Goal: Contribute content: Add original content to the website for others to see

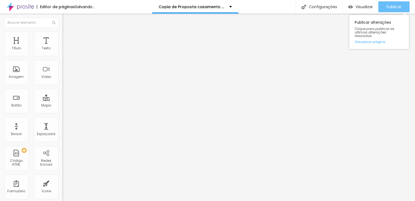
click at [393, 8] on span "Publicar" at bounding box center [394, 7] width 15 height 4
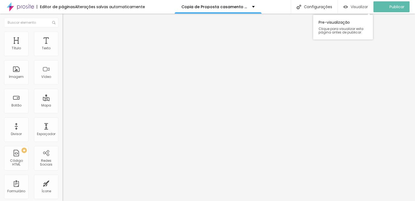
click at [363, 8] on span "Visualizar" at bounding box center [359, 7] width 17 height 4
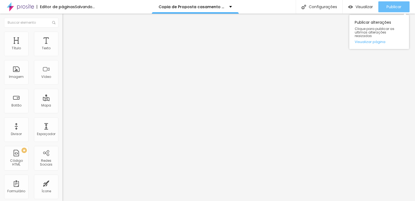
click at [393, 8] on span "Publicar" at bounding box center [394, 7] width 15 height 4
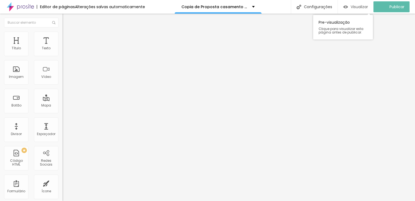
click at [362, 6] on span "Visualizar" at bounding box center [359, 7] width 17 height 4
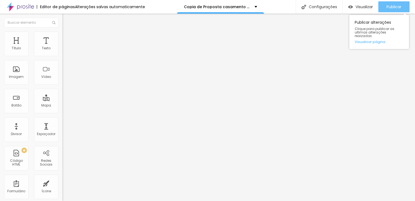
click at [393, 8] on span "Publicar" at bounding box center [394, 7] width 15 height 4
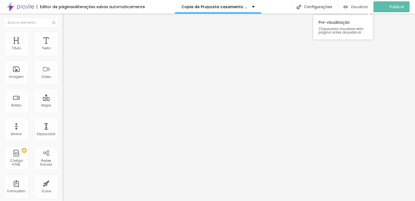
click at [361, 6] on span "Visualizar" at bounding box center [359, 7] width 17 height 4
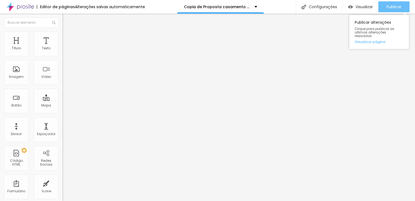
click at [392, 6] on span "Publicar" at bounding box center [394, 7] width 15 height 4
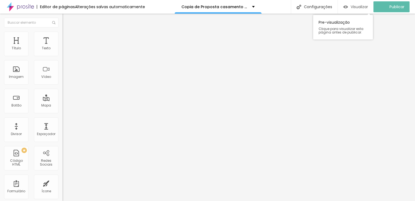
click at [363, 7] on span "Visualizar" at bounding box center [359, 7] width 17 height 4
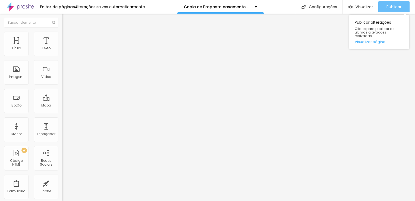
click at [389, 7] on span "Publicar" at bounding box center [394, 7] width 15 height 4
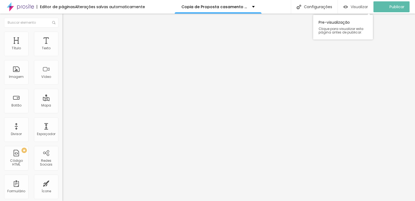
click at [365, 7] on span "Visualizar" at bounding box center [359, 7] width 17 height 4
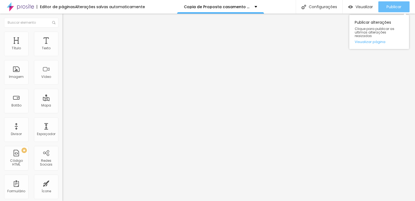
click at [399, 2] on div "Publicar" at bounding box center [394, 6] width 15 height 11
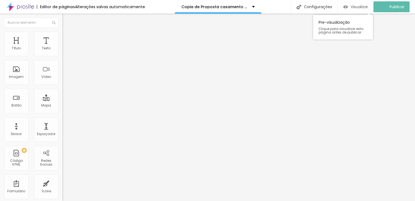
click at [362, 6] on span "Visualizar" at bounding box center [359, 7] width 17 height 4
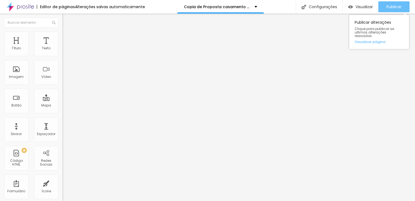
click at [392, 6] on span "Publicar" at bounding box center [394, 7] width 15 height 4
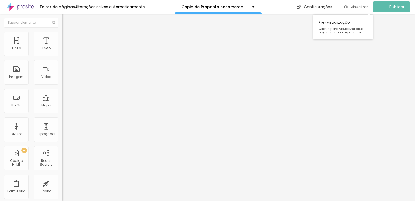
click at [361, 7] on span "Visualizar" at bounding box center [359, 7] width 17 height 4
